Goal: Task Accomplishment & Management: Use online tool/utility

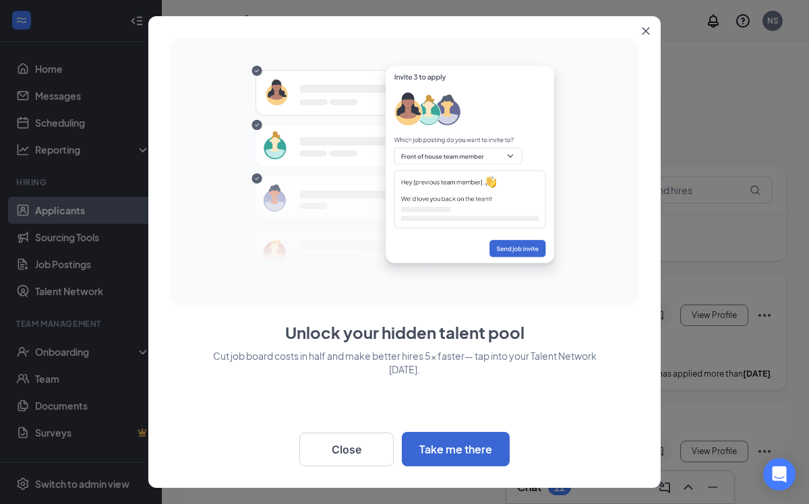
scroll to position [24, 0]
click at [340, 450] on button "Close" at bounding box center [346, 450] width 94 height 34
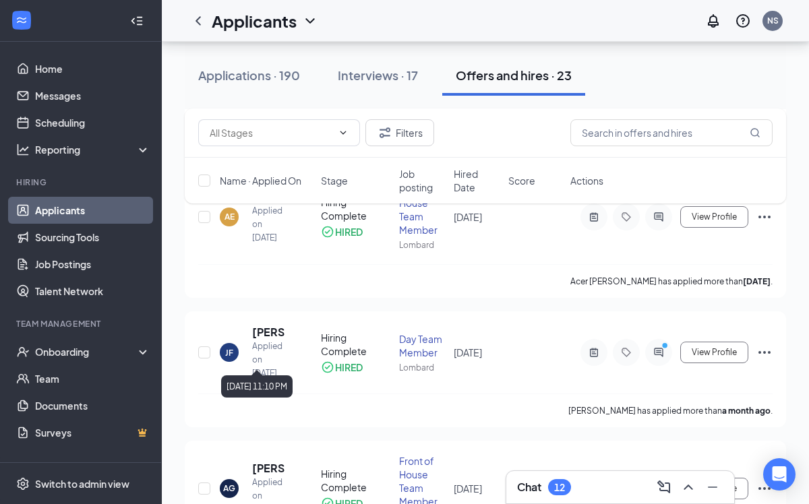
scroll to position [0, 0]
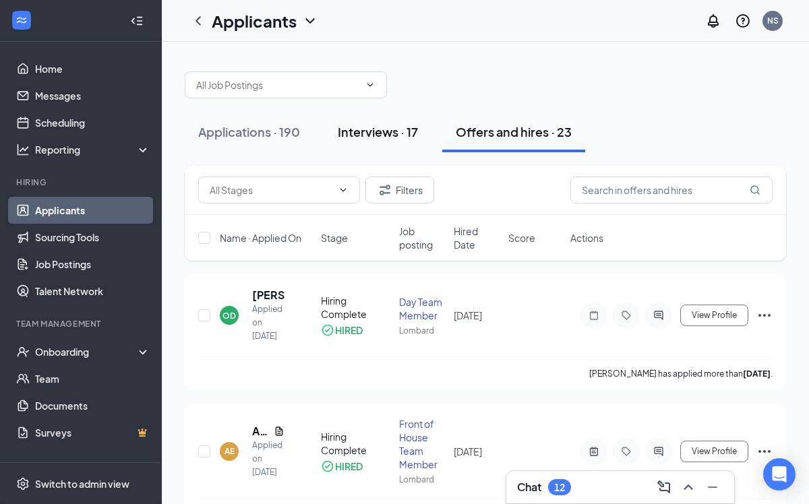
click at [380, 126] on div "Interviews · 17" at bounding box center [378, 131] width 80 height 17
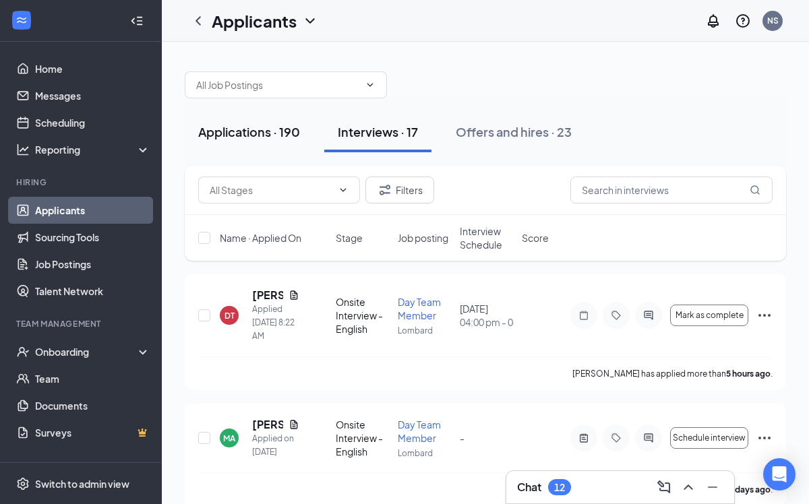
click at [256, 124] on div "Applications · 190" at bounding box center [249, 131] width 102 height 17
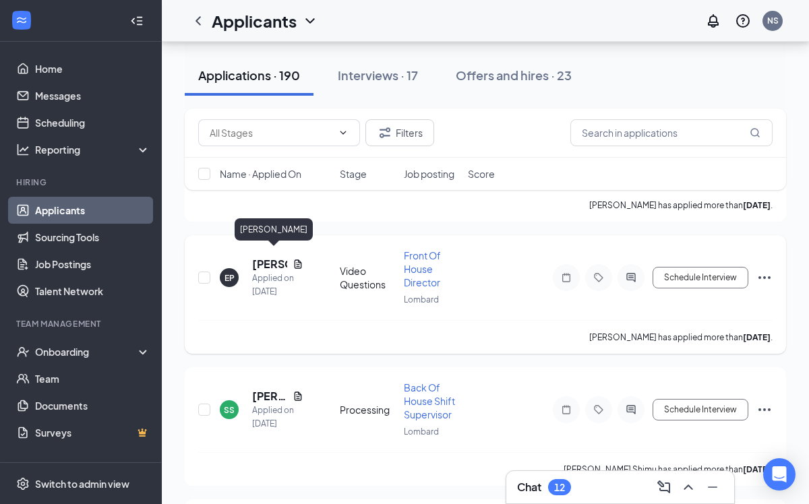
scroll to position [914, 0]
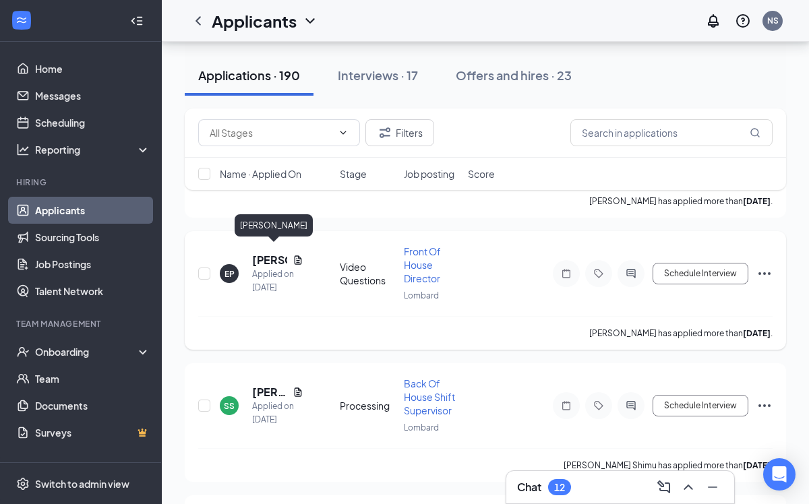
click at [264, 253] on h5 "[PERSON_NAME]" at bounding box center [269, 260] width 35 height 15
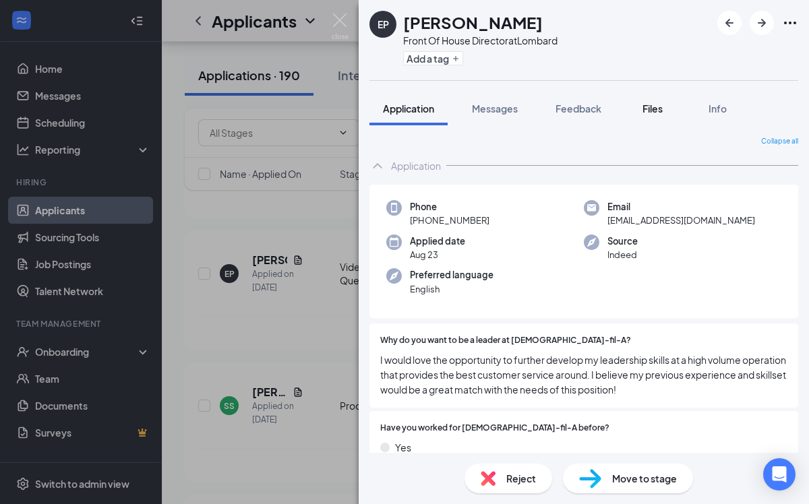
click at [647, 107] on span "Files" at bounding box center [652, 108] width 20 height 12
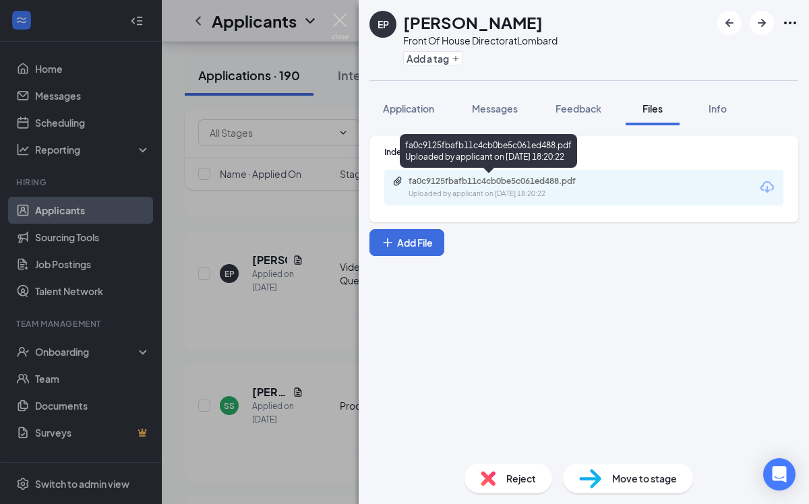
click at [479, 181] on div "fa0c9125fbafb11c4cb0be5c061ed488.pdf" at bounding box center [503, 181] width 189 height 11
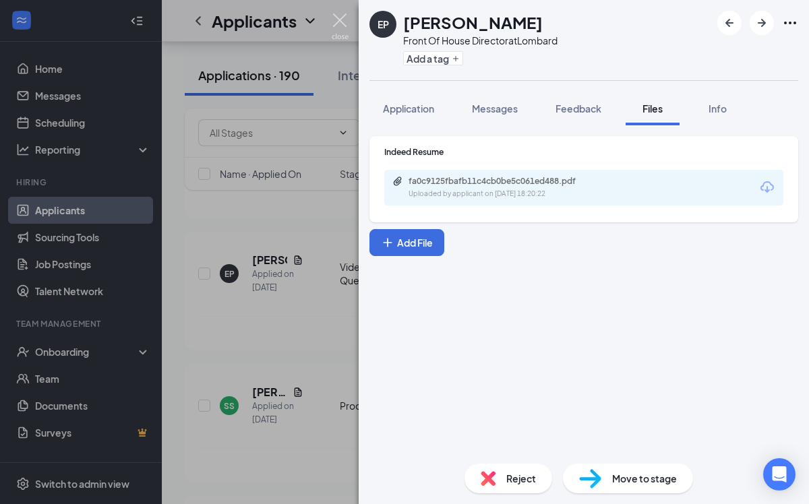
click at [342, 18] on img at bounding box center [340, 26] width 17 height 26
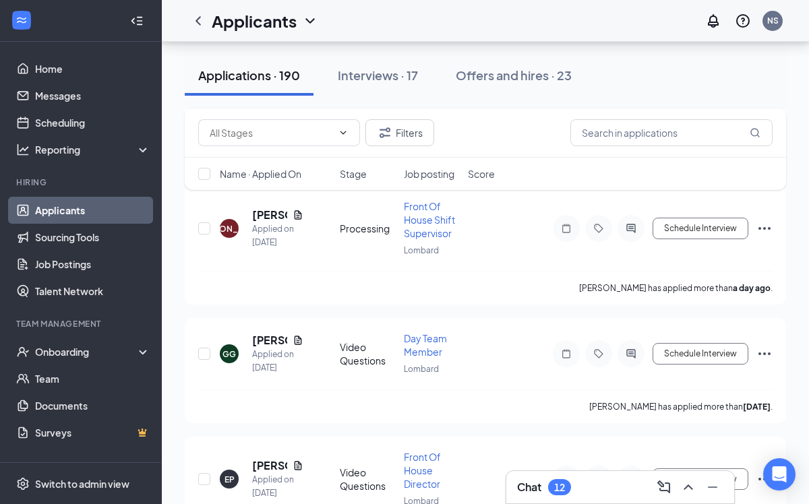
scroll to position [697, 0]
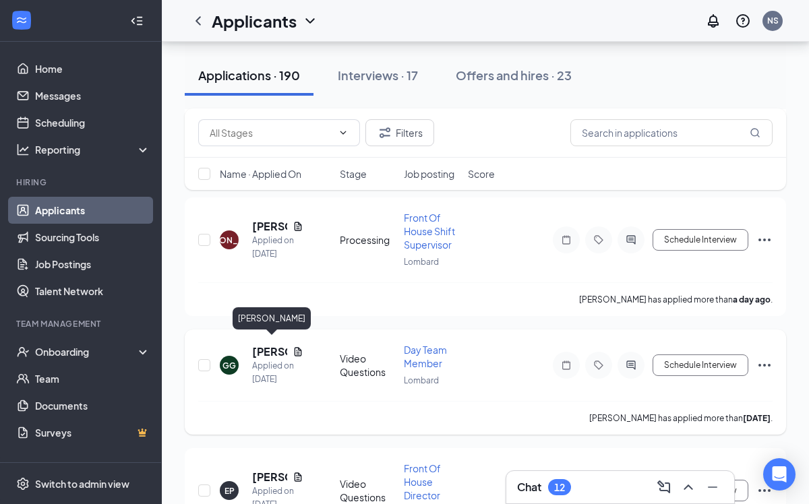
click at [268, 345] on h5 "[PERSON_NAME]" at bounding box center [269, 351] width 35 height 15
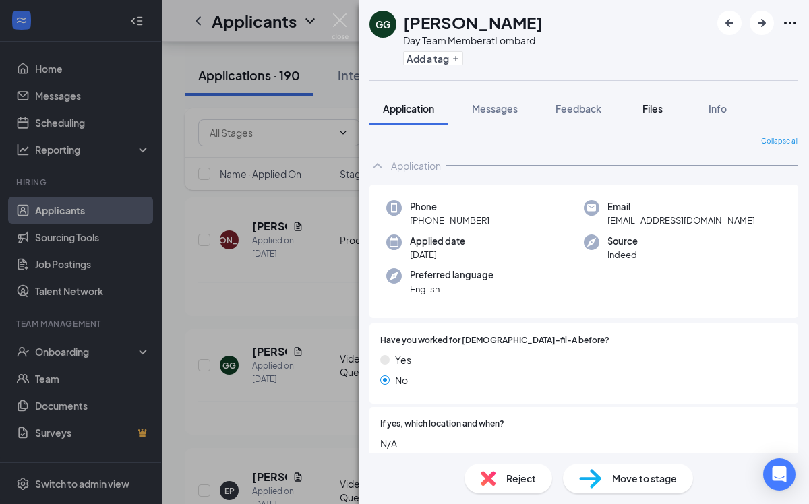
click at [657, 113] on span "Files" at bounding box center [652, 108] width 20 height 12
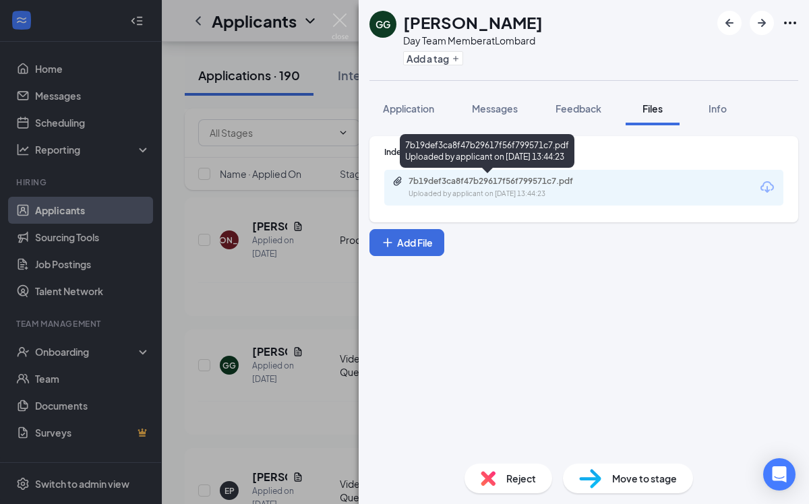
click at [479, 188] on div "7b19def3ca8f47b29617f56f799571c7.pdf Uploaded by applicant on [DATE] 13:44:23" at bounding box center [501, 188] width 218 height 24
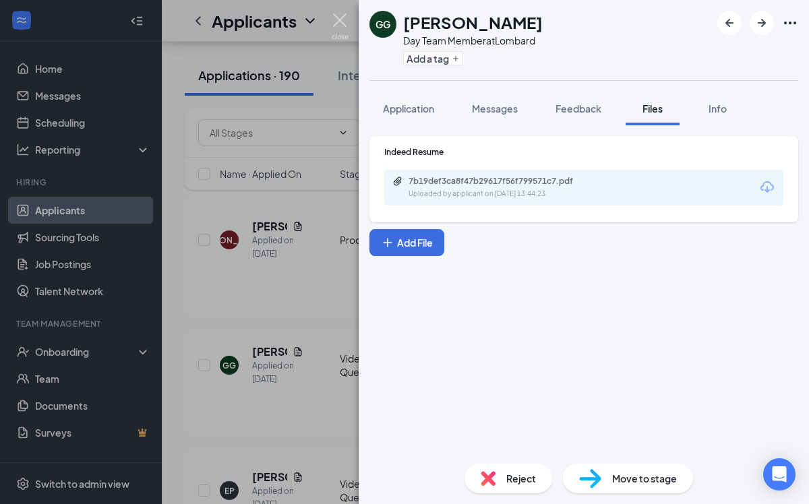
click at [339, 25] on img at bounding box center [340, 26] width 17 height 26
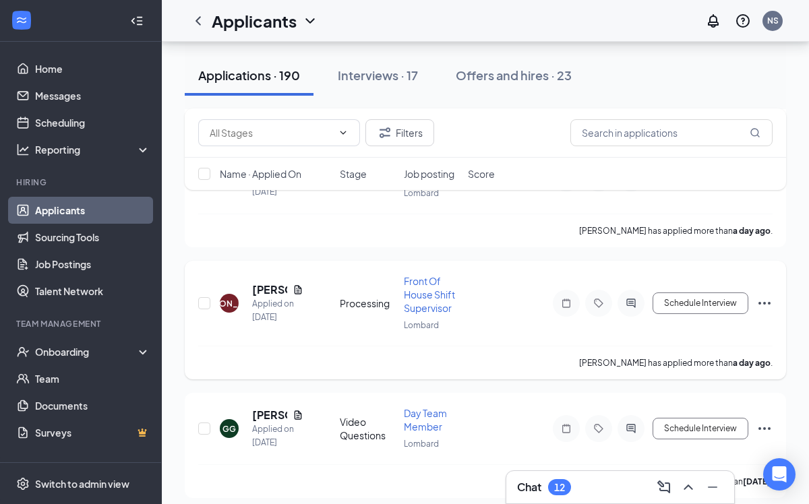
scroll to position [614, 0]
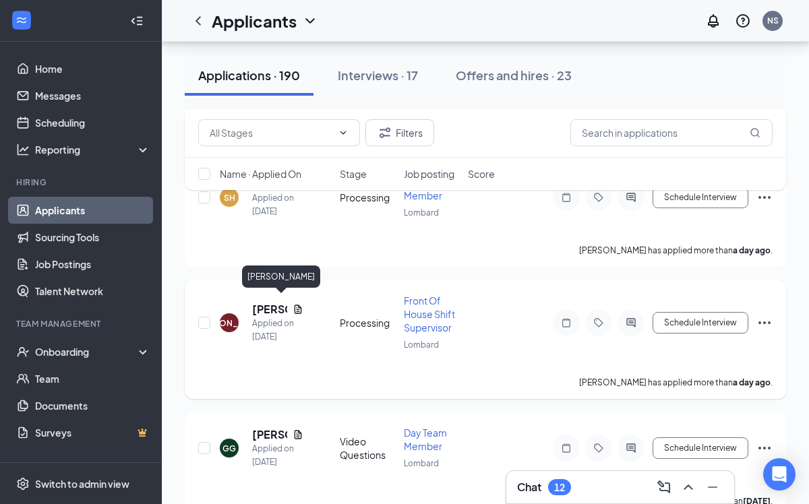
click at [269, 307] on h5 "[PERSON_NAME]" at bounding box center [269, 309] width 35 height 15
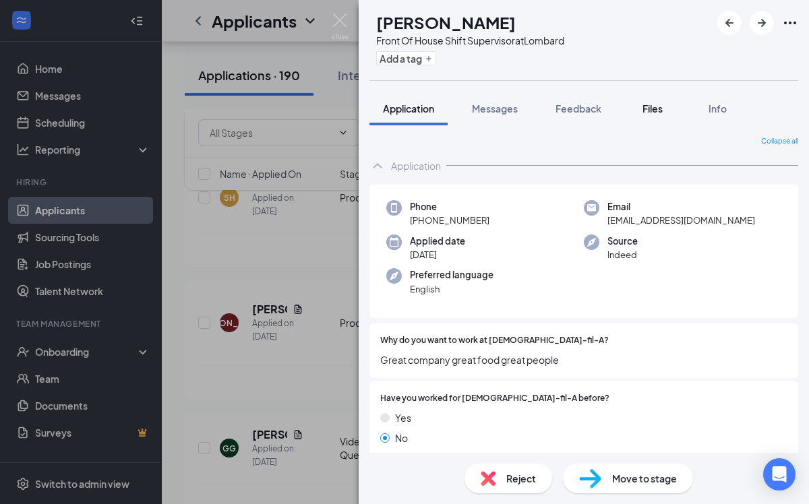
click at [657, 113] on span "Files" at bounding box center [652, 108] width 20 height 12
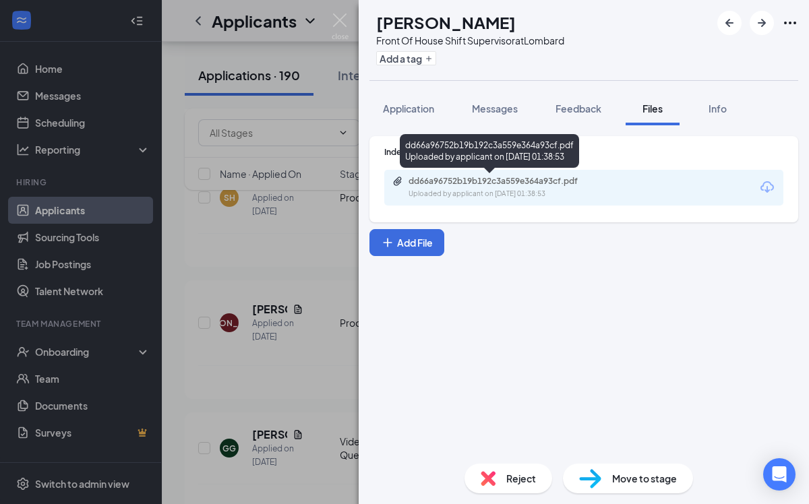
click at [502, 183] on div "dd66a96752b19b192c3a559e364a93cf.pdf" at bounding box center [503, 181] width 189 height 11
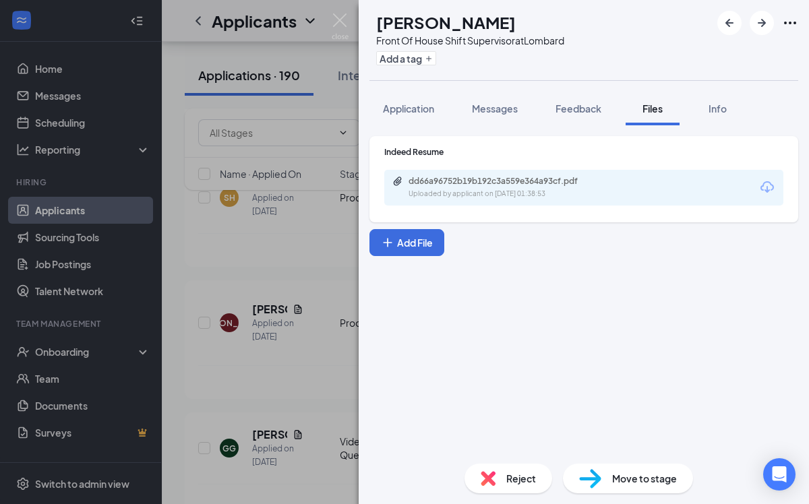
click at [310, 100] on div "[PERSON_NAME] Front Of House Shift Supervisor at Lombard Add a tag Application …" at bounding box center [404, 252] width 809 height 504
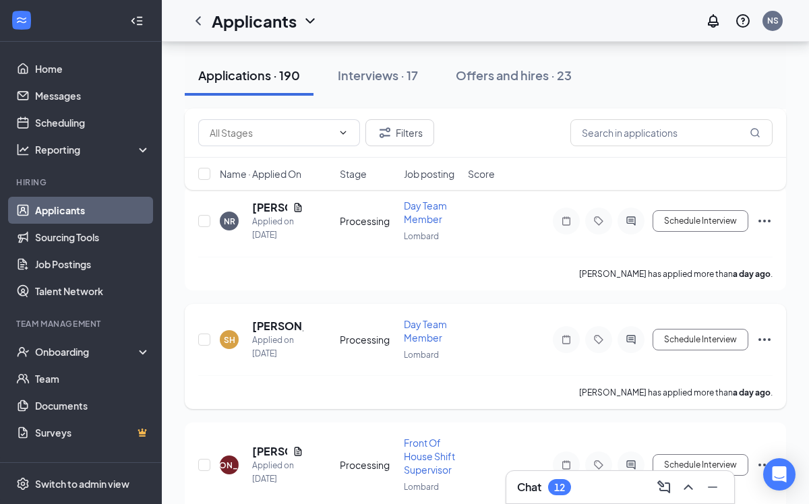
scroll to position [471, 0]
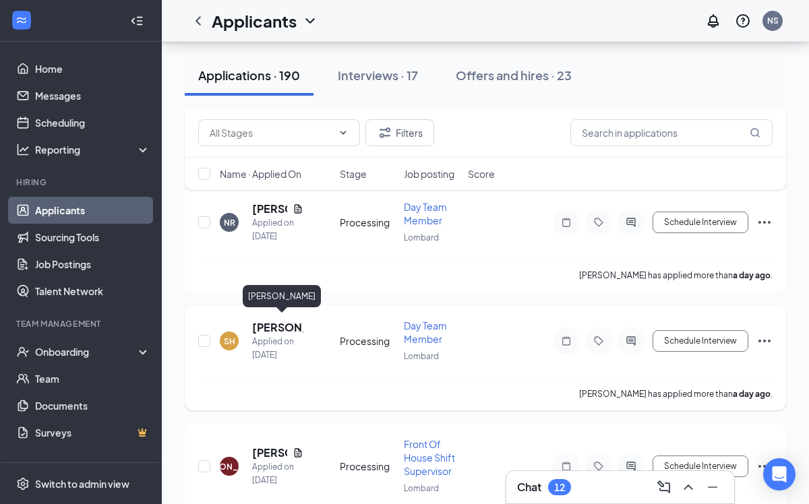
click at [277, 324] on h5 "[PERSON_NAME]" at bounding box center [277, 327] width 51 height 15
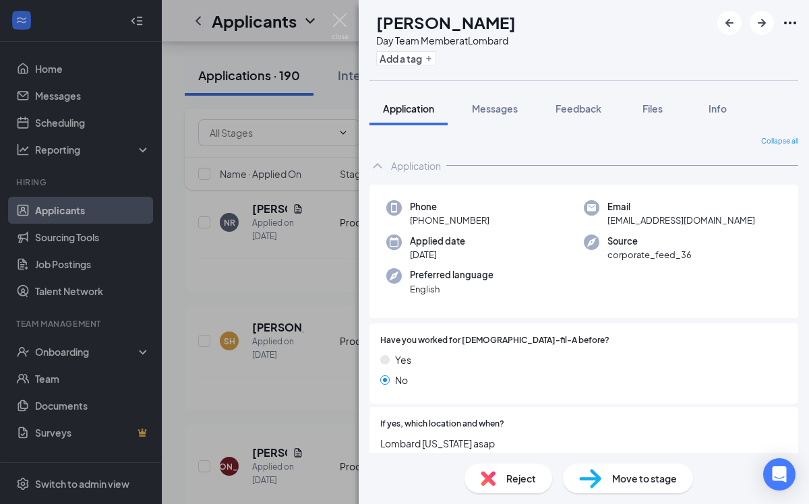
click at [313, 302] on div "SH [PERSON_NAME] Day Team Member at Lombard Add a tag Application Messages Feed…" at bounding box center [404, 252] width 809 height 504
